Goal: Transaction & Acquisition: Purchase product/service

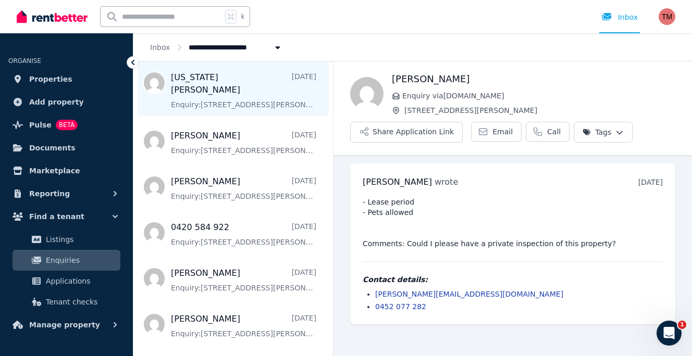
scroll to position [103, 0]
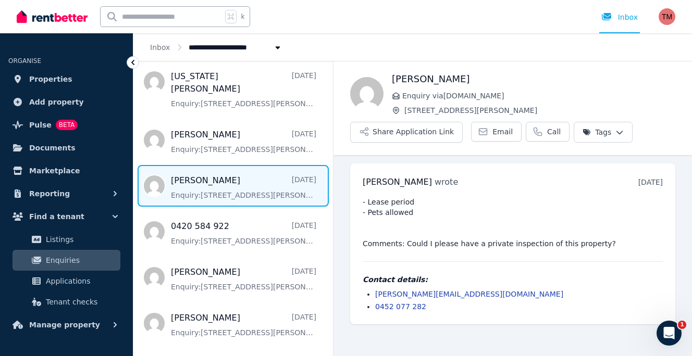
click at [215, 171] on span "Message list" at bounding box center [232, 186] width 199 height 42
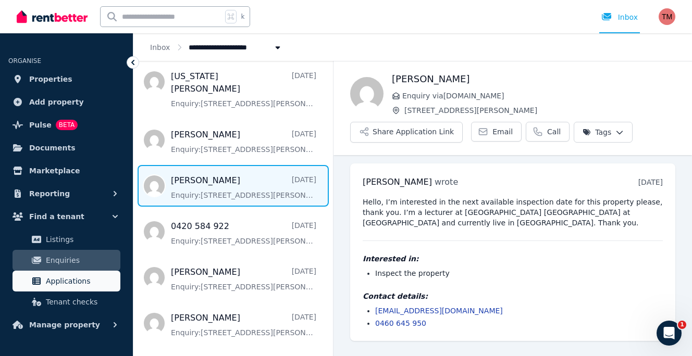
click at [71, 282] on span "Applications" at bounding box center [81, 281] width 70 height 13
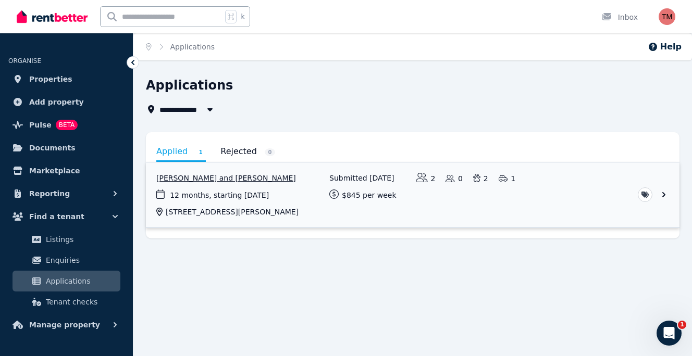
click at [662, 193] on link "View application: Gary Leigh and Miranda Booth" at bounding box center [412, 195] width 533 height 65
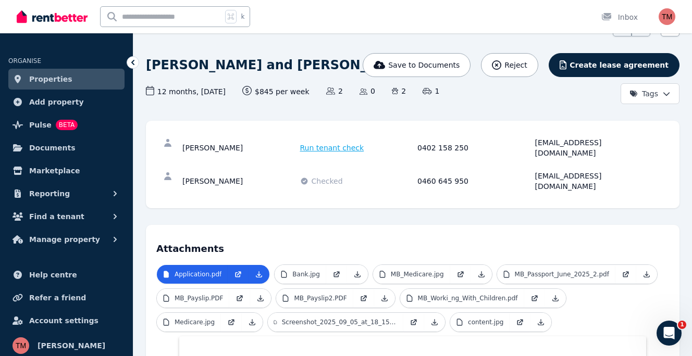
scroll to position [59, 0]
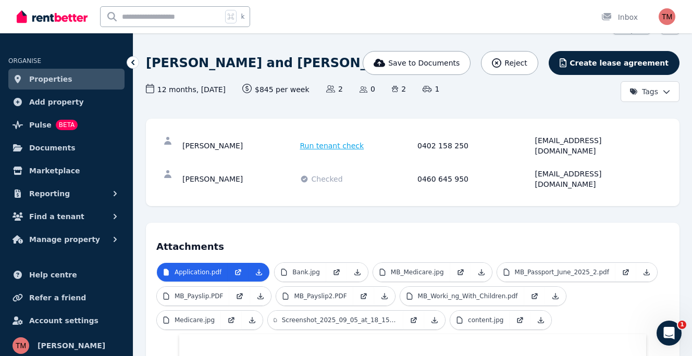
click at [341, 141] on span "Run tenant check" at bounding box center [332, 146] width 64 height 10
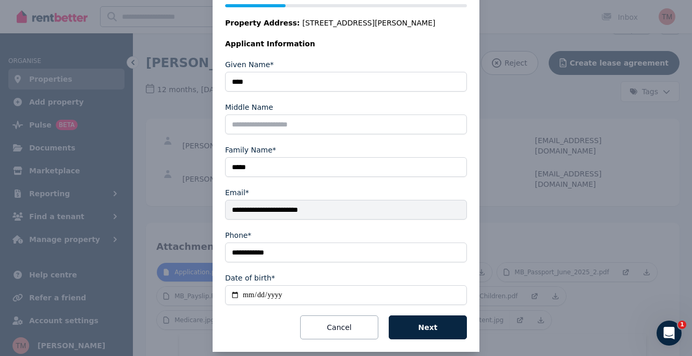
scroll to position [158, 0]
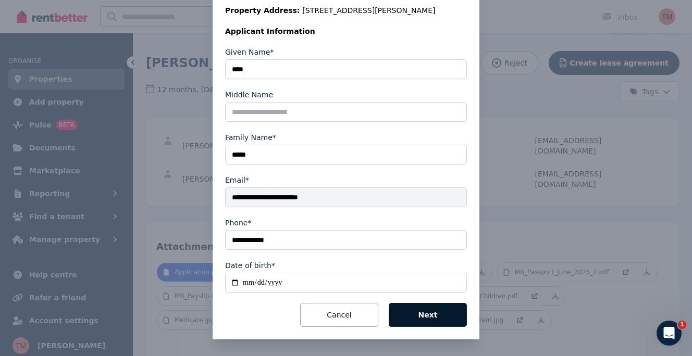
click at [435, 318] on button "Next" at bounding box center [428, 315] width 78 height 24
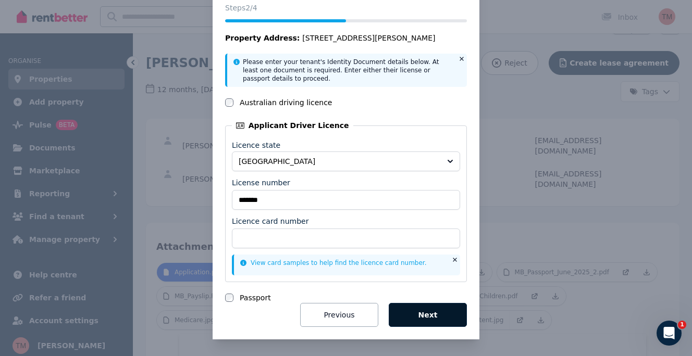
scroll to position [52, 0]
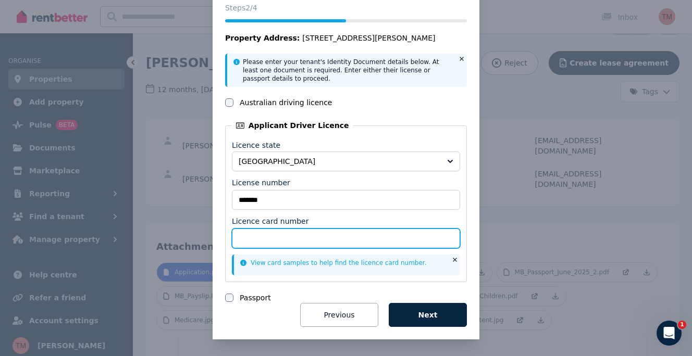
click at [281, 239] on input "Licence card number" at bounding box center [346, 239] width 228 height 20
paste input "*******"
type input "*******"
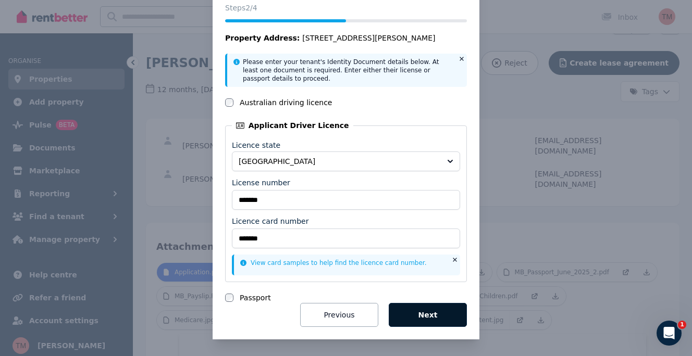
click at [429, 314] on button "Next" at bounding box center [428, 315] width 78 height 24
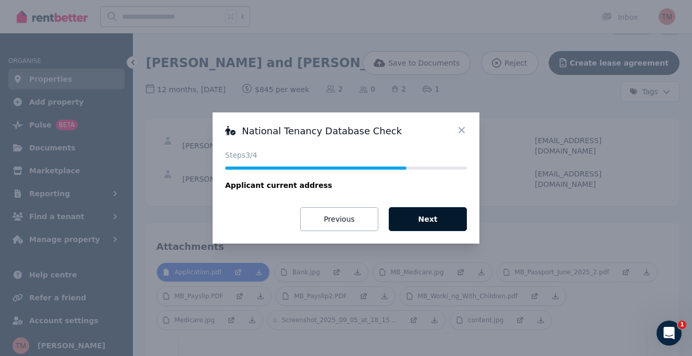
scroll to position [0, 0]
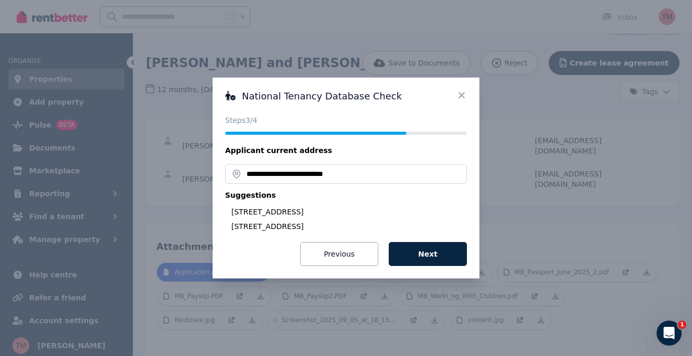
click at [338, 211] on div "5 London Cct, Canberra ACT 2601, Australia" at bounding box center [348, 212] width 235 height 10
type input "**********"
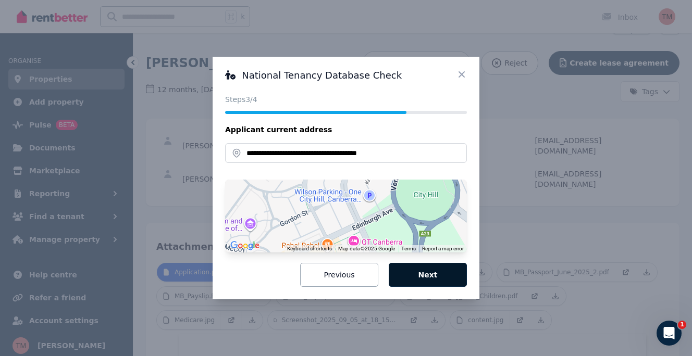
click at [432, 274] on button "Next" at bounding box center [428, 275] width 78 height 24
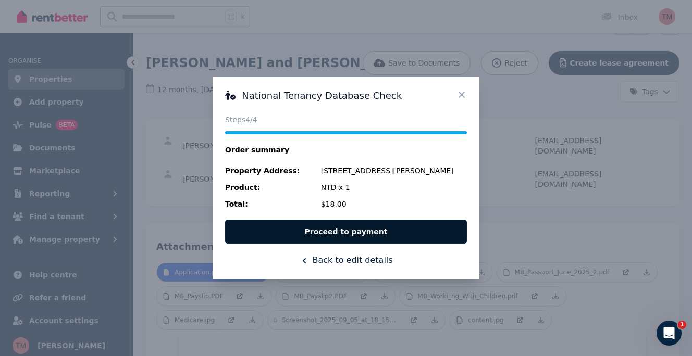
click at [387, 228] on button "Proceed to payment" at bounding box center [346, 232] width 242 height 24
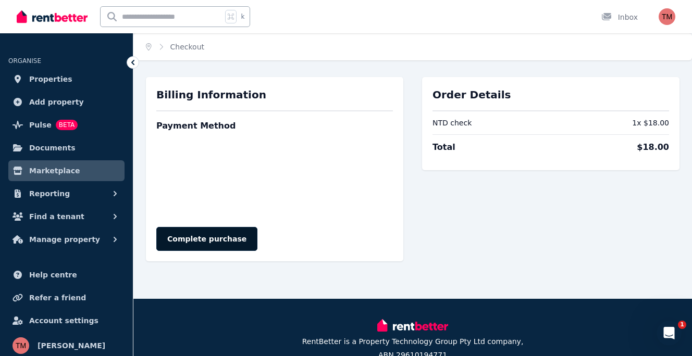
click at [217, 236] on button "Complete purchase" at bounding box center [206, 239] width 101 height 24
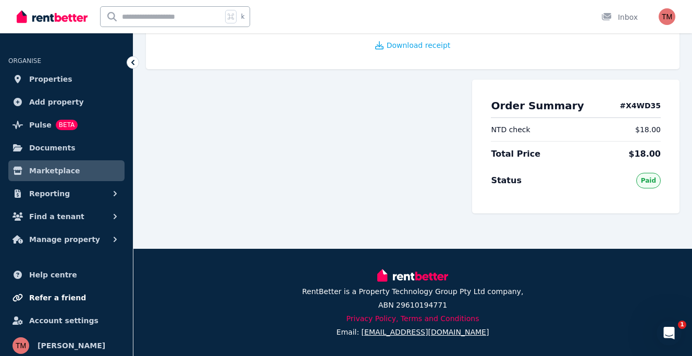
scroll to position [4, 0]
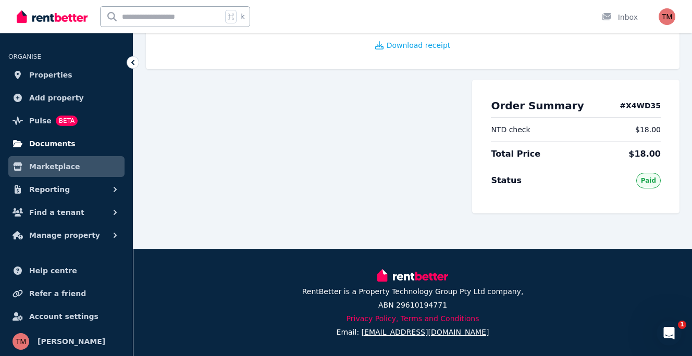
click at [42, 139] on span "Documents" at bounding box center [52, 144] width 46 height 13
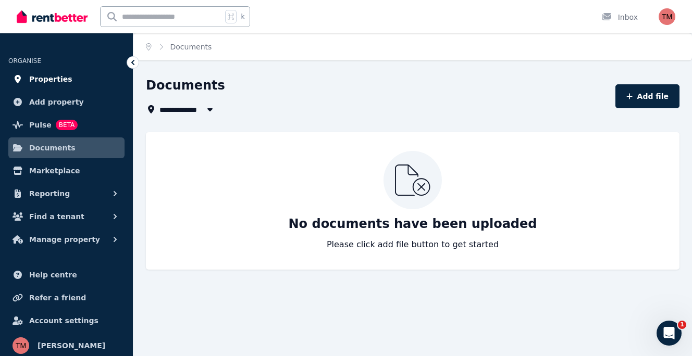
click at [40, 77] on span "Properties" at bounding box center [50, 79] width 43 height 13
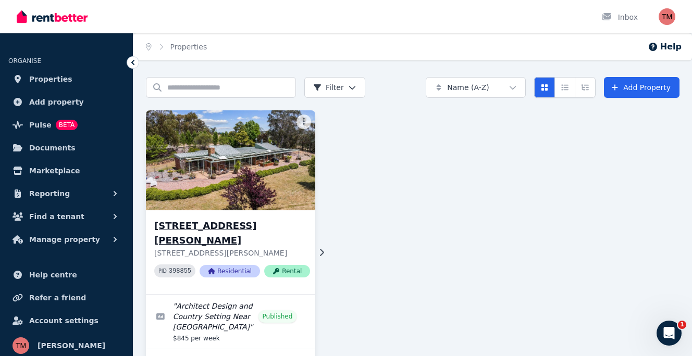
click at [227, 182] on img at bounding box center [231, 160] width 178 height 105
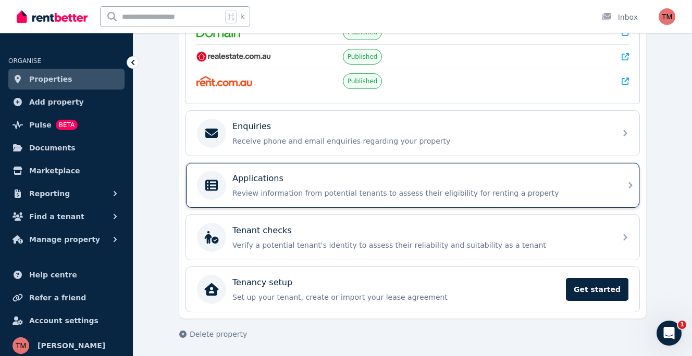
scroll to position [263, 0]
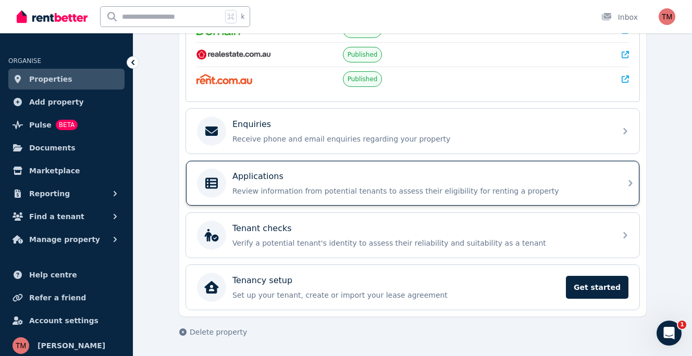
click at [258, 190] on p "Review information from potential tenants to assess their eligibility for renti…" at bounding box center [420, 191] width 377 height 10
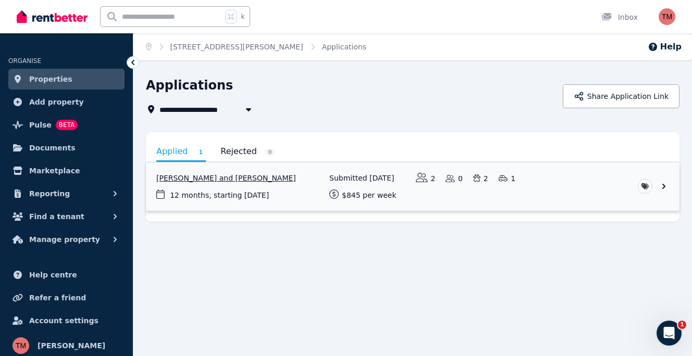
click at [660, 184] on link "View application: Gary Leigh and Miranda Booth" at bounding box center [412, 187] width 533 height 48
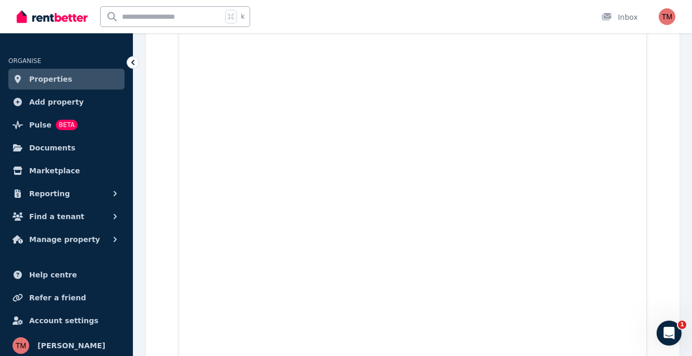
scroll to position [6779, 0]
